Goal: Task Accomplishment & Management: Use online tool/utility

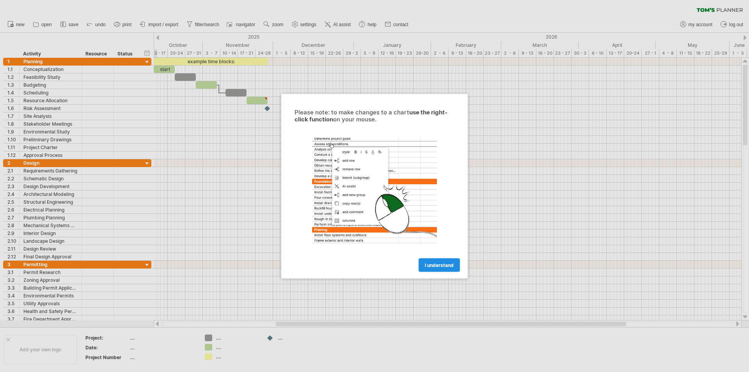
click at [443, 267] on span "I understand" at bounding box center [439, 265] width 29 height 6
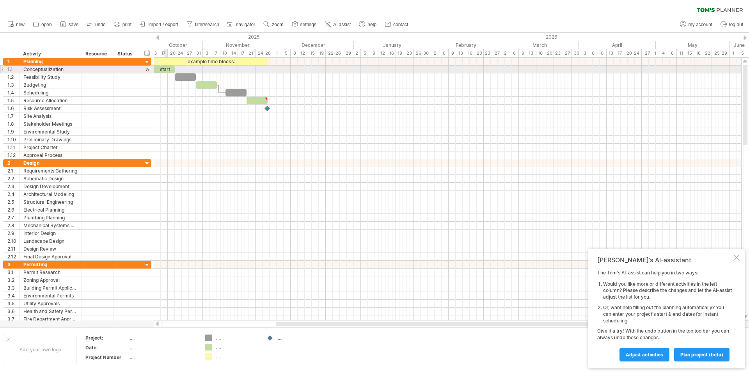
click at [166, 69] on div "start" at bounding box center [164, 69] width 21 height 7
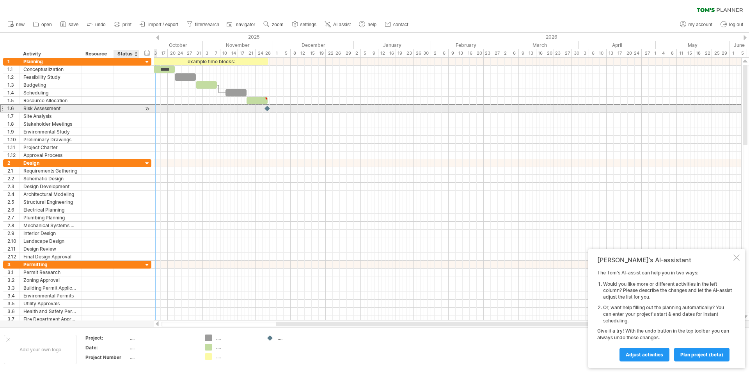
click at [133, 105] on div at bounding box center [126, 108] width 17 height 7
type textarea "**********"
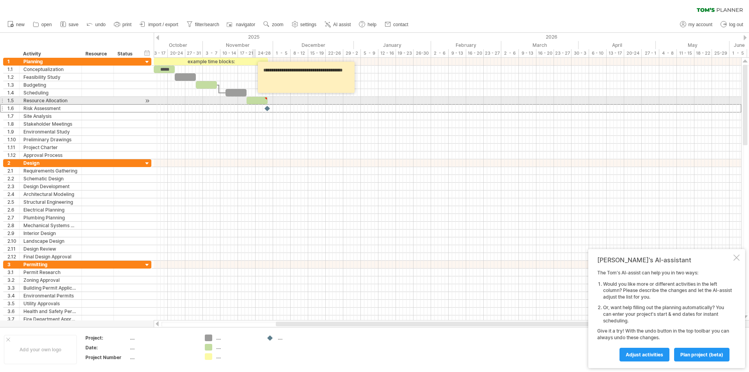
click at [254, 99] on div at bounding box center [257, 100] width 21 height 7
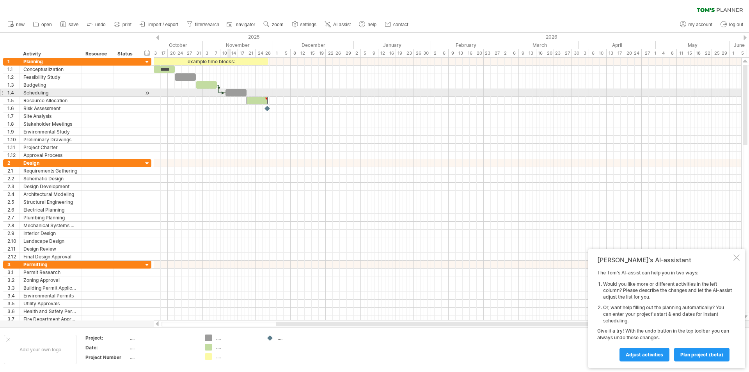
click at [231, 92] on div at bounding box center [235, 92] width 21 height 7
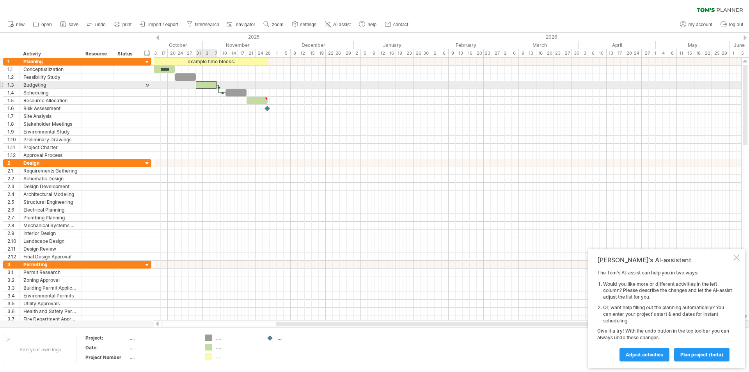
click at [211, 85] on div at bounding box center [206, 84] width 21 height 7
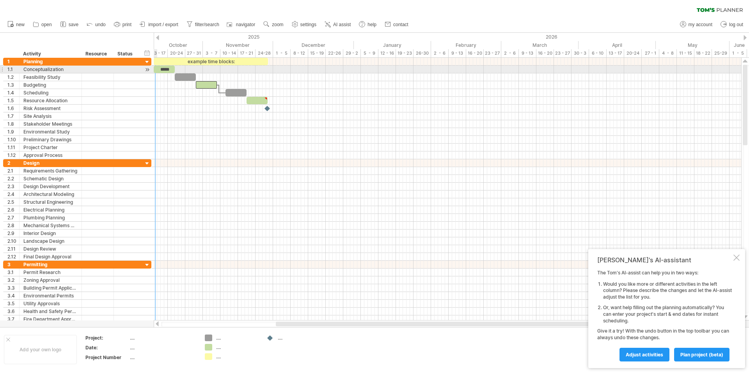
click at [147, 71] on div at bounding box center [147, 70] width 7 height 8
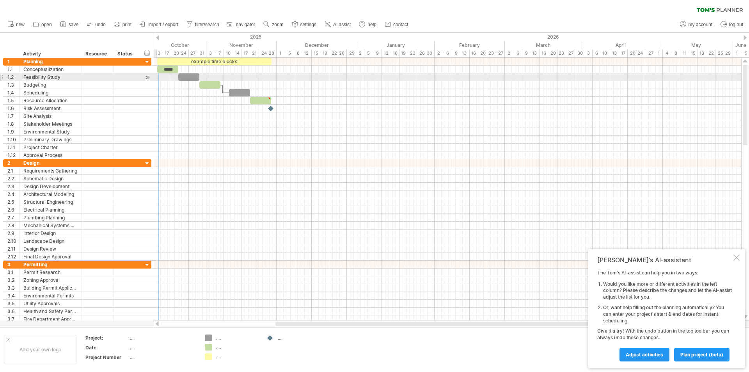
click at [150, 78] on div at bounding box center [147, 77] width 7 height 8
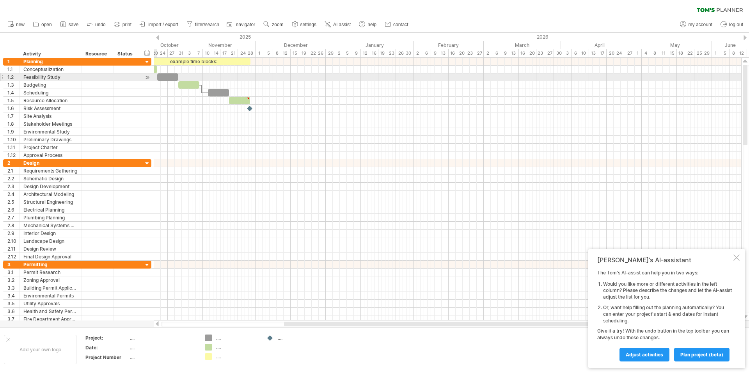
click at [147, 77] on div at bounding box center [147, 77] width 7 height 8
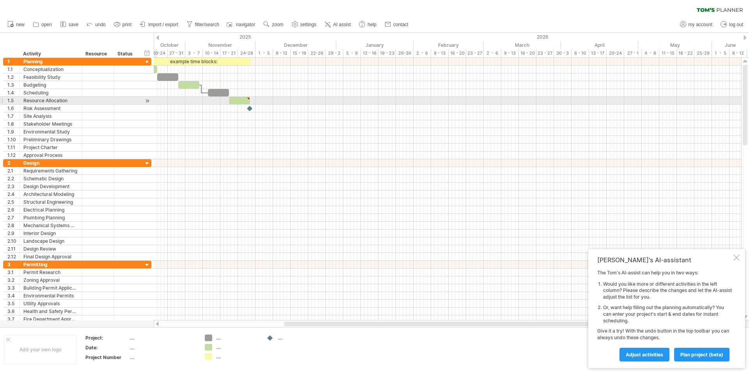
click at [147, 101] on div at bounding box center [147, 101] width 7 height 8
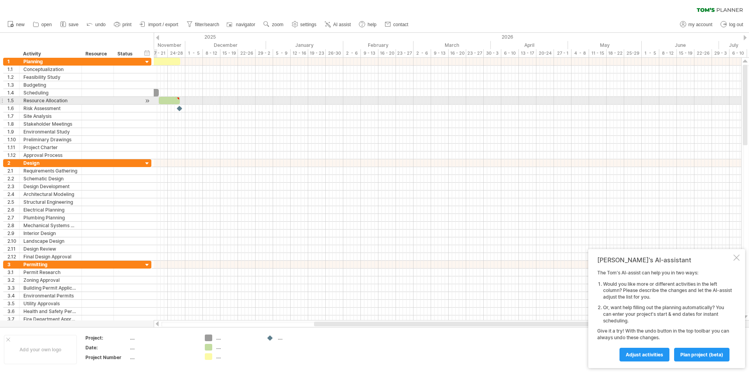
click at [147, 101] on div at bounding box center [147, 101] width 7 height 8
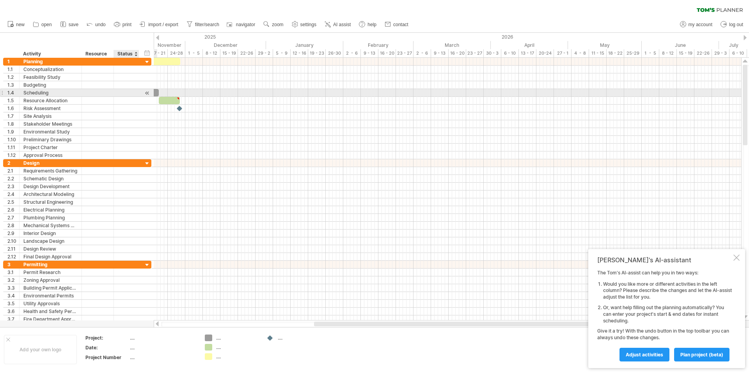
click at [145, 92] on div at bounding box center [147, 93] width 7 height 8
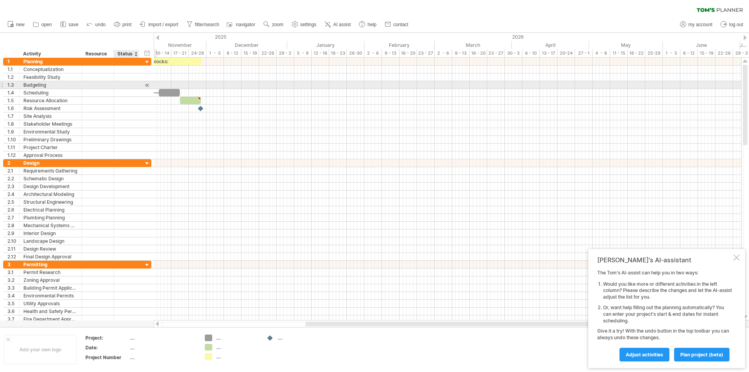
click at [147, 85] on div at bounding box center [147, 85] width 7 height 8
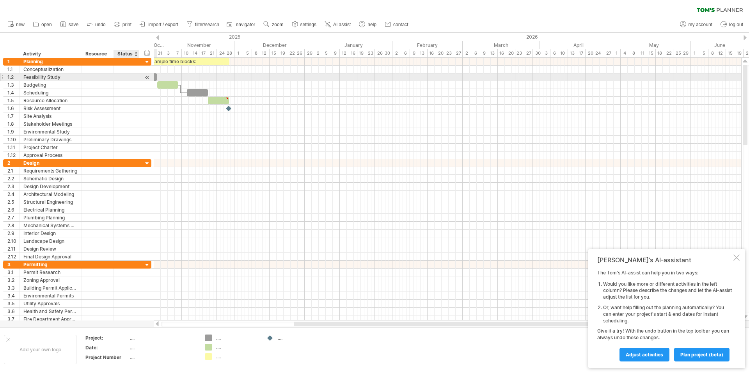
click at [146, 76] on div at bounding box center [147, 77] width 7 height 8
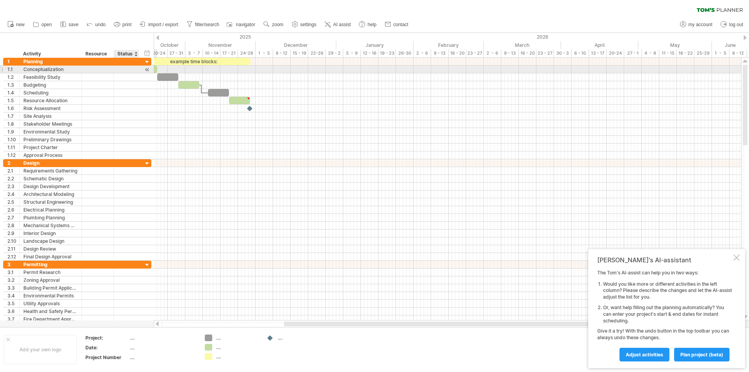
click at [147, 70] on div at bounding box center [147, 70] width 7 height 8
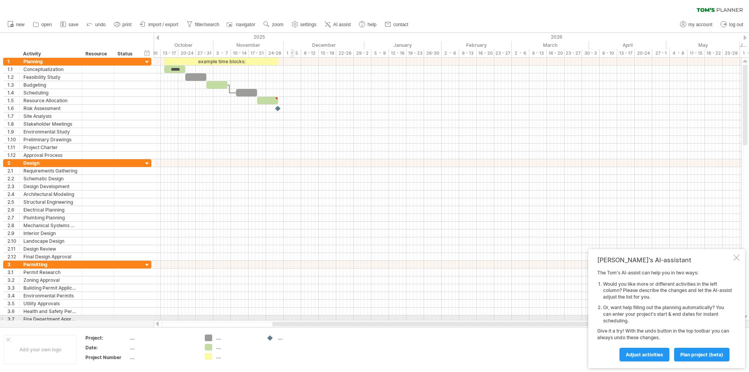
drag, startPoint x: 296, startPoint y: 322, endPoint x: 293, endPoint y: 319, distance: 4.1
click at [293, 319] on div "Trying to reach [DOMAIN_NAME] Connected again... 0% clear filter new 1" at bounding box center [374, 186] width 749 height 372
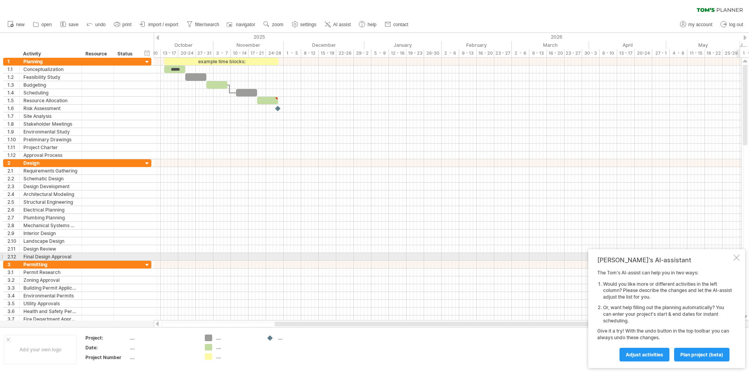
click at [737, 257] on div at bounding box center [736, 257] width 6 height 6
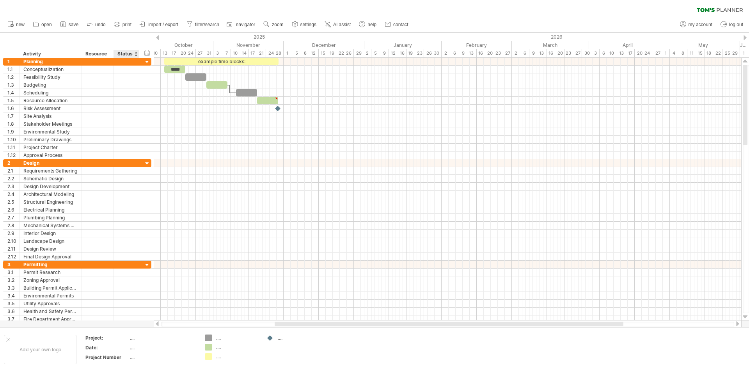
click at [130, 54] on div "Status" at bounding box center [125, 54] width 17 height 8
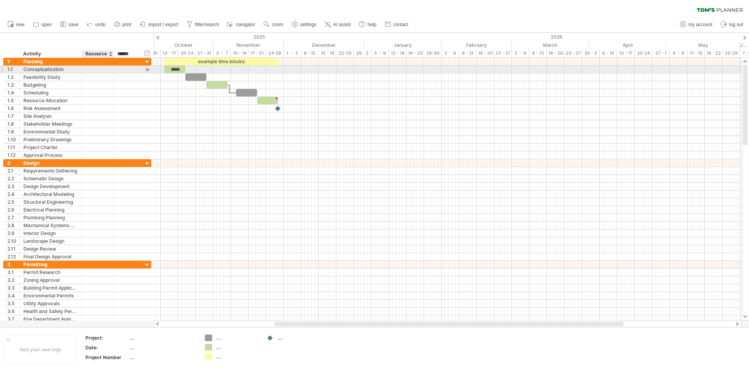
click at [94, 66] on div at bounding box center [98, 69] width 24 height 7
type input "*"
click at [135, 69] on div at bounding box center [126, 69] width 25 height 7
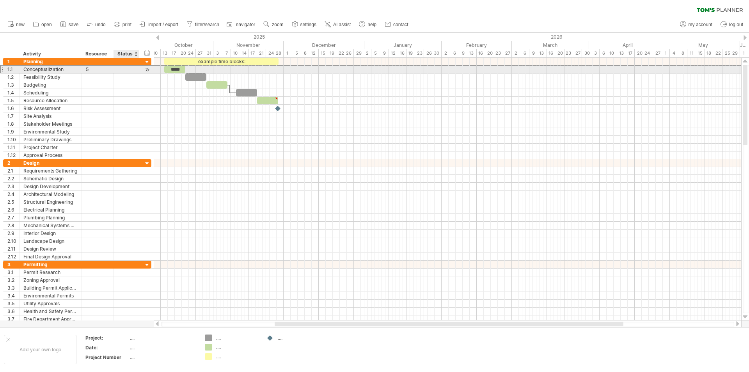
click at [135, 69] on div at bounding box center [126, 69] width 25 height 7
click at [95, 67] on div "5" at bounding box center [98, 69] width 24 height 7
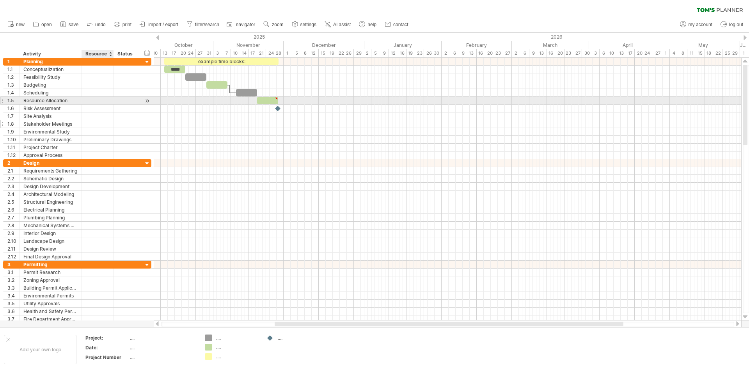
click at [105, 125] on div at bounding box center [98, 123] width 24 height 7
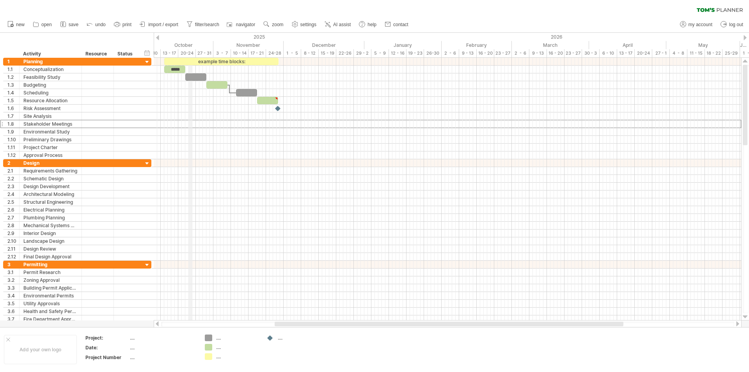
click at [189, 52] on div "20-24" at bounding box center [187, 53] width 18 height 8
